Goal: Task Accomplishment & Management: Manage account settings

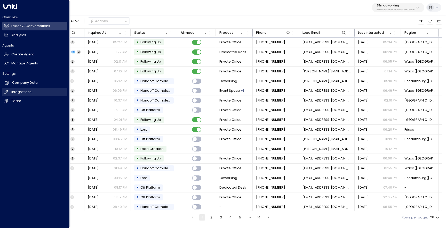
click at [15, 94] on h2 "Integrations" at bounding box center [21, 92] width 20 height 5
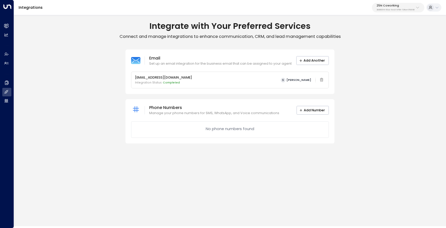
click at [392, 9] on p "3b9800f4-81ca-4ec0-8758-72fbe4763f36" at bounding box center [395, 10] width 38 height 2
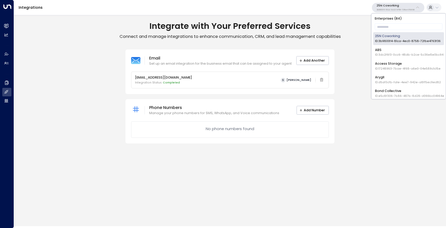
click at [396, 68] on span "ID: 17248963-7bae-4f68-a6e0-04e589c1c15e" at bounding box center [407, 69] width 65 height 4
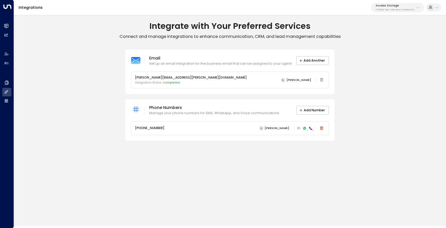
click at [309, 128] on icon at bounding box center [311, 129] width 4 height 4
click at [298, 128] on icon at bounding box center [299, 128] width 4 height 3
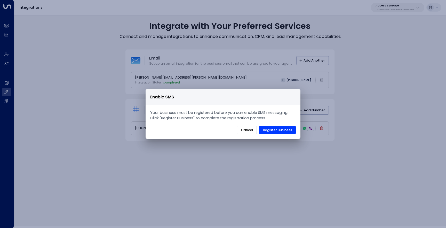
click at [242, 130] on button "Cancel" at bounding box center [247, 130] width 20 height 9
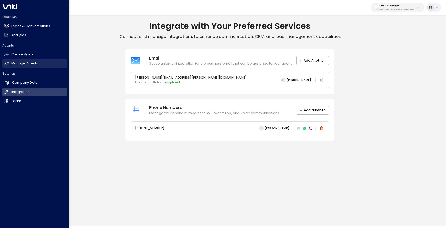
click at [21, 60] on link "Manage Agents Manage Agents" at bounding box center [34, 63] width 65 height 9
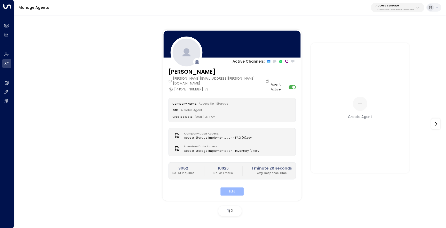
click at [230, 188] on button "Edit" at bounding box center [231, 192] width 23 height 8
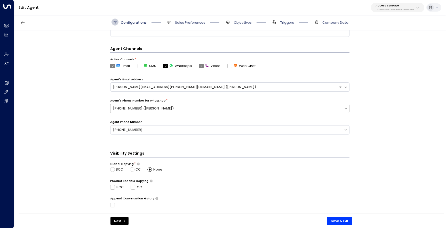
scroll to position [101, 0]
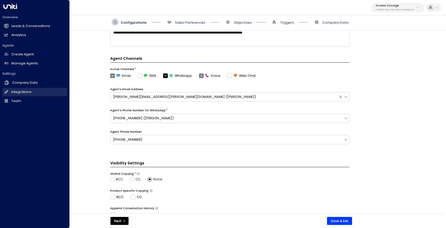
click at [21, 89] on link "Integrations Integrations" at bounding box center [34, 92] width 65 height 9
